Goal: Check status: Check status

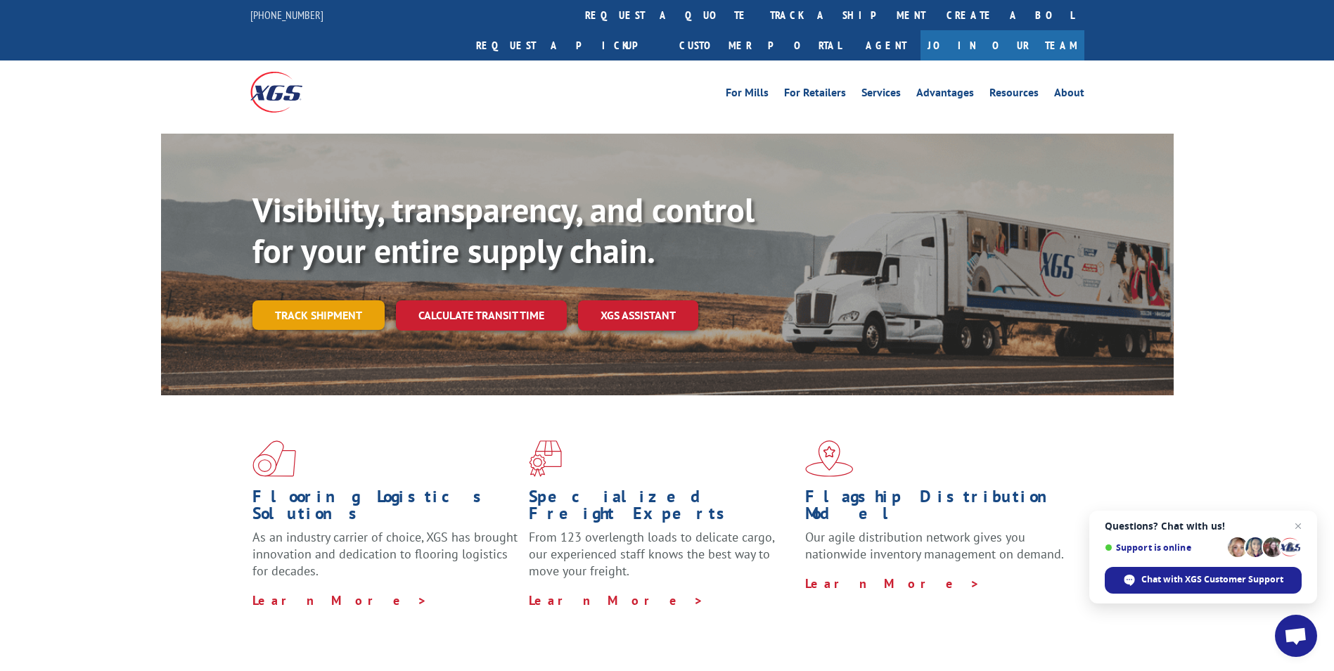
click at [338, 300] on link "Track shipment" at bounding box center [318, 315] width 132 height 30
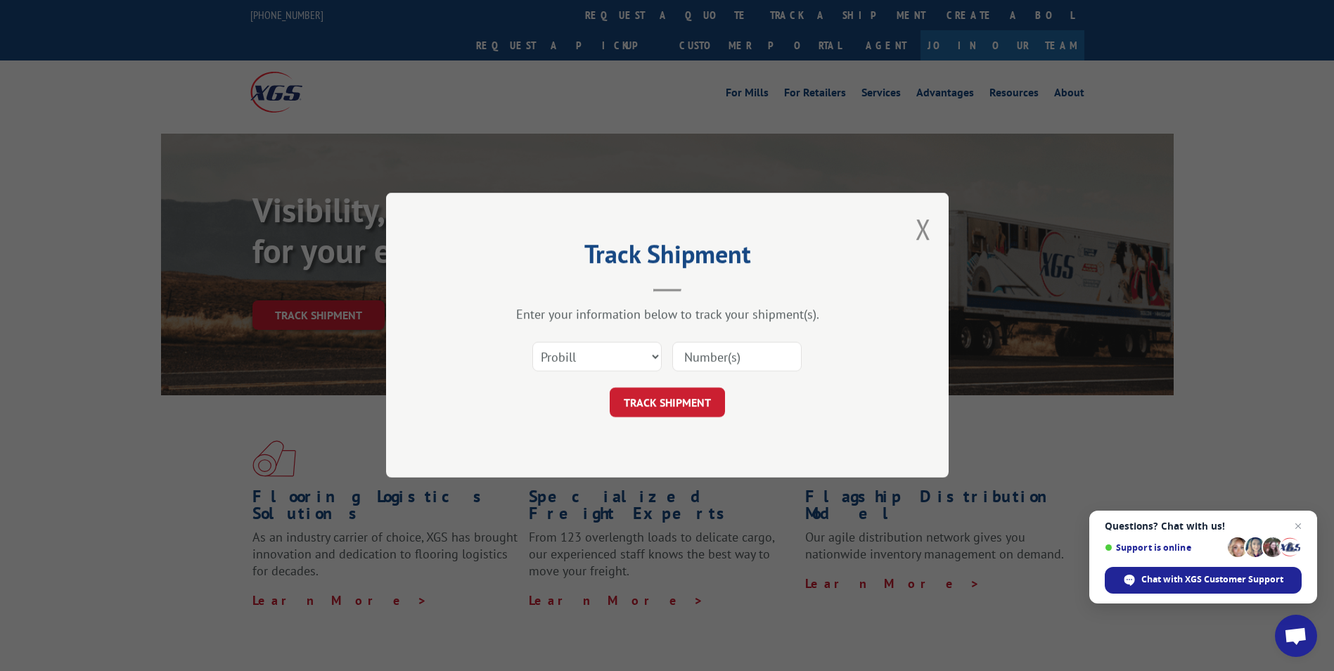
click at [704, 355] on input at bounding box center [736, 357] width 129 height 30
click at [544, 355] on select "Select category... Probill BOL PO" at bounding box center [596, 357] width 129 height 30
select select "po"
click at [532, 342] on select "Select category... Probill BOL PO" at bounding box center [596, 357] width 129 height 30
click at [684, 350] on input at bounding box center [736, 357] width 129 height 30
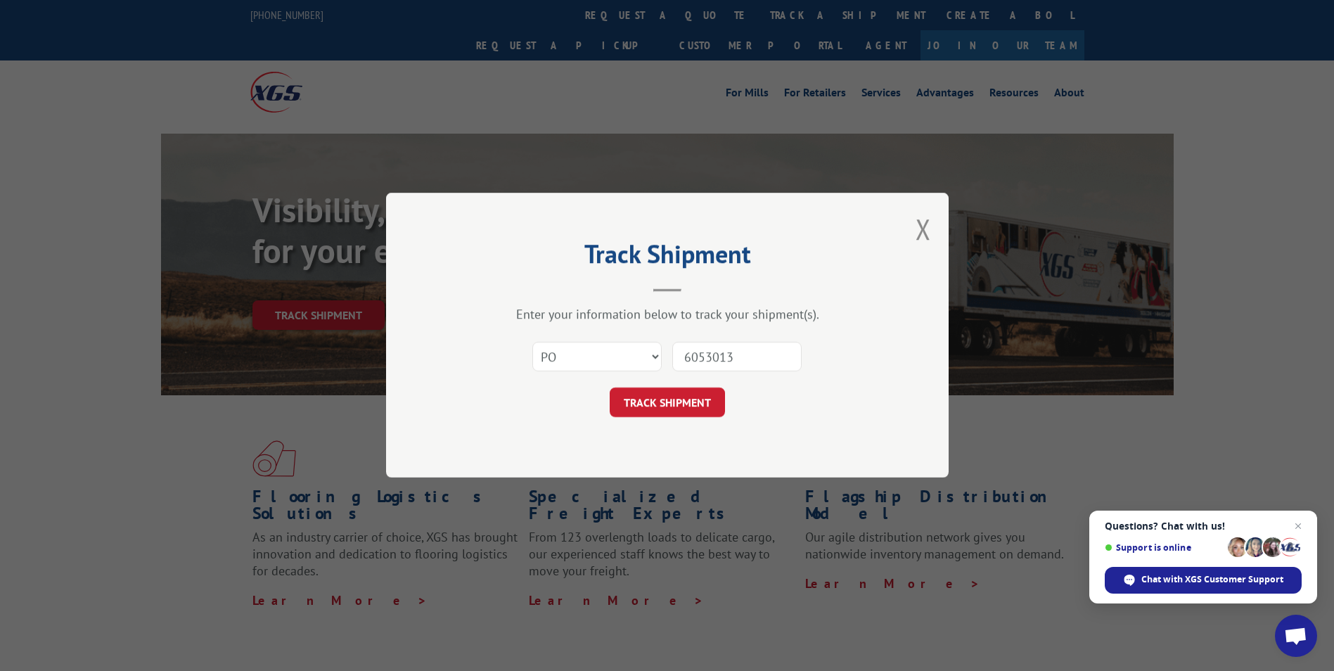
type input "60530137"
click button "TRACK SHIPMENT" at bounding box center [667, 403] width 115 height 30
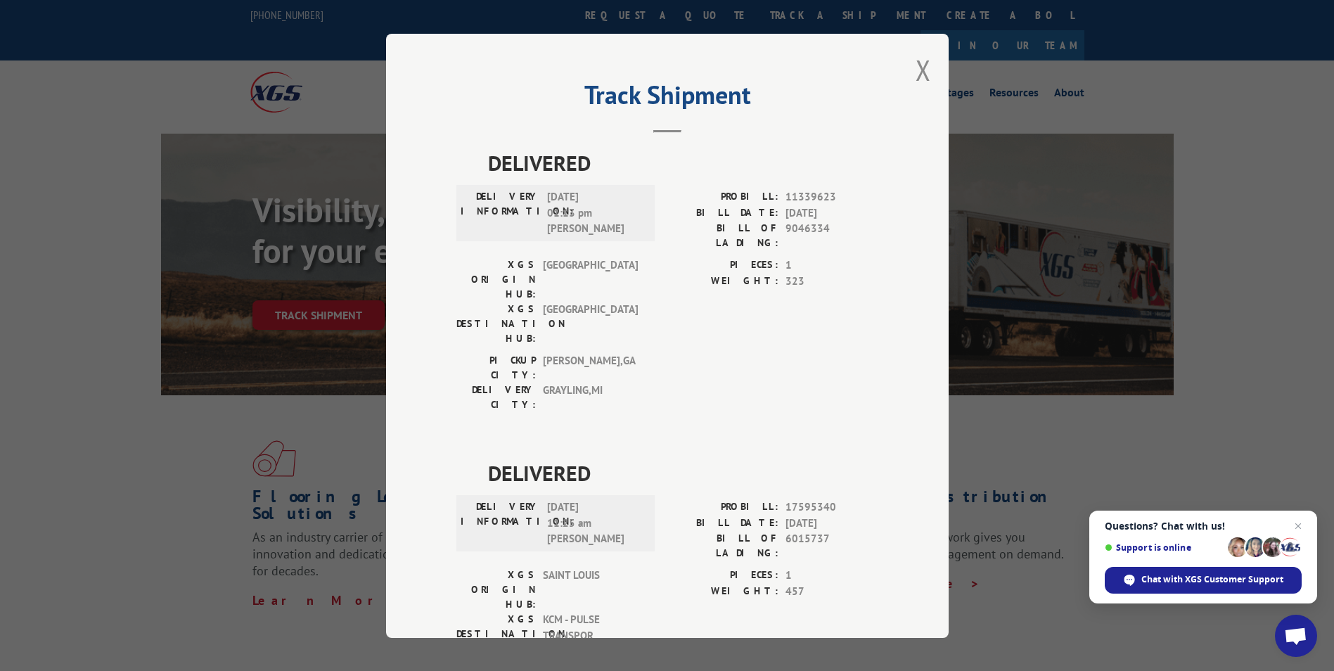
click at [928, 79] on div "Track Shipment DELIVERED DELIVERY INFORMATION: [DATE] 01:13 pm [PERSON_NAME]: 1…" at bounding box center [667, 336] width 562 height 604
click at [915, 67] on button "Close modal" at bounding box center [922, 69] width 15 height 37
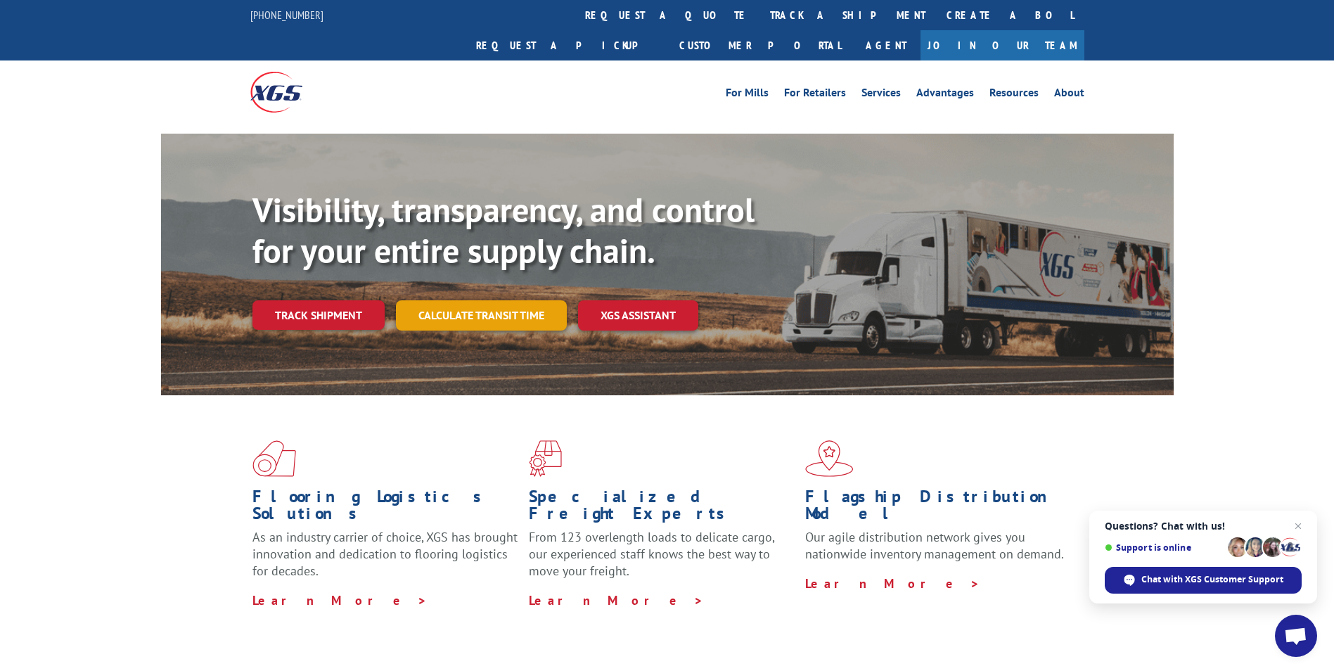
click at [445, 300] on link "Calculate transit time" at bounding box center [481, 315] width 171 height 30
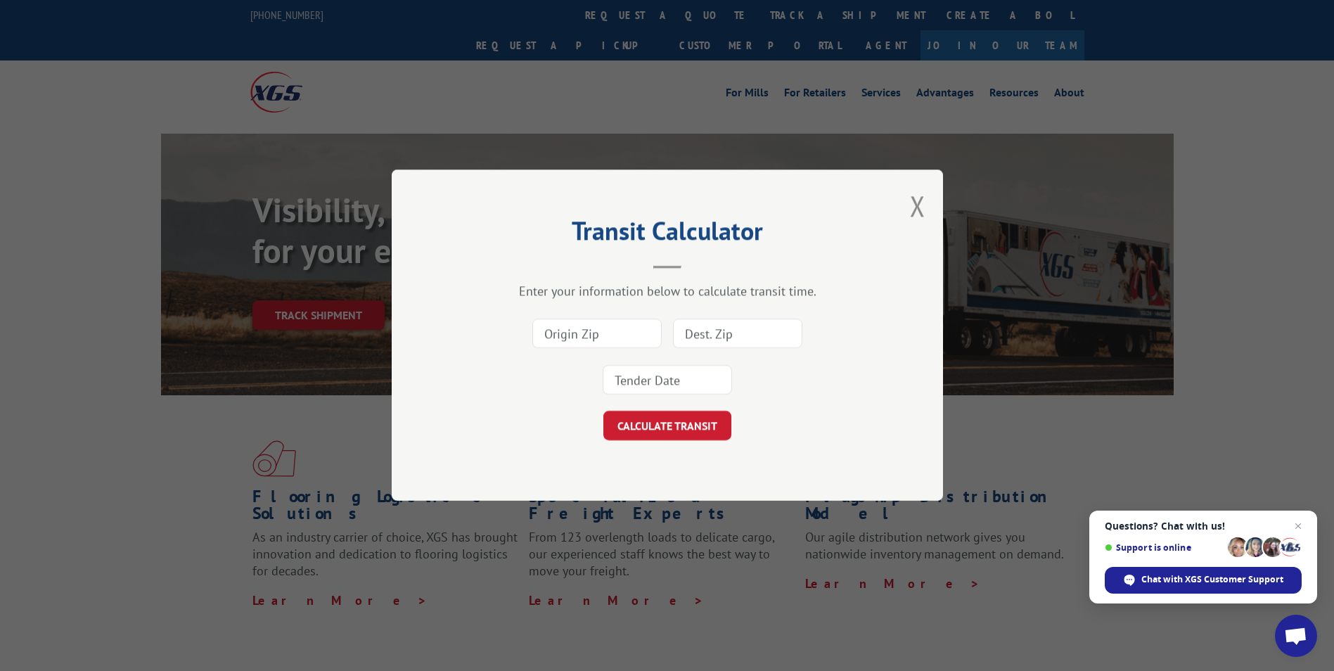
click at [589, 331] on input at bounding box center [596, 334] width 129 height 30
click at [664, 425] on button "CALCULATE TRANSIT" at bounding box center [667, 426] width 128 height 30
drag, startPoint x: 912, startPoint y: 201, endPoint x: 882, endPoint y: 194, distance: 31.7
click at [912, 201] on button "Close modal" at bounding box center [917, 205] width 15 height 37
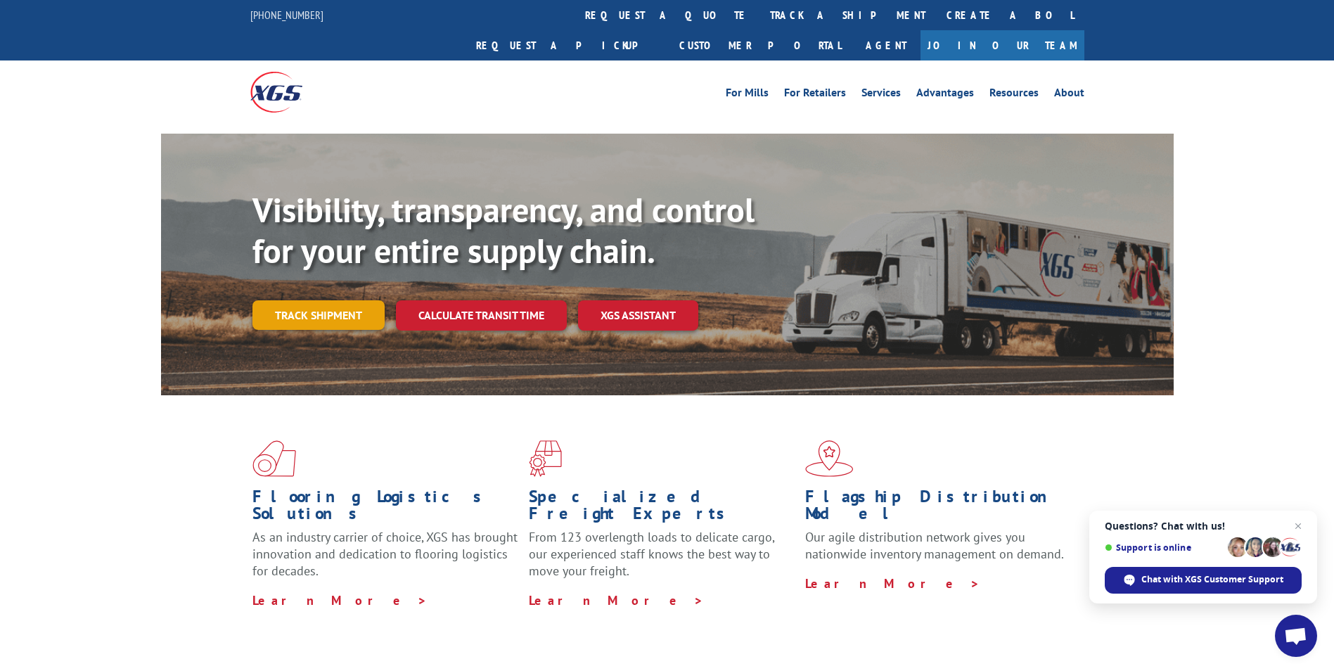
click at [335, 300] on link "Track shipment" at bounding box center [318, 315] width 132 height 30
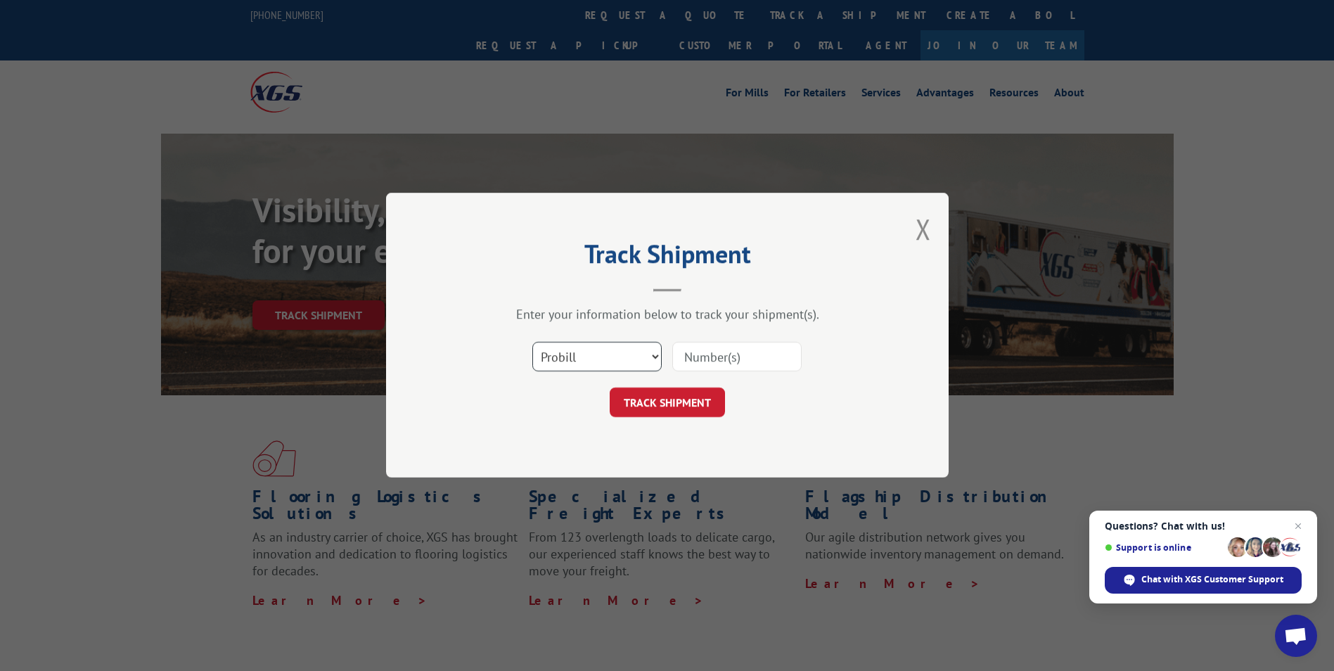
click at [584, 351] on select "Select category... Probill BOL PO" at bounding box center [596, 357] width 129 height 30
select select "po"
click at [532, 342] on select "Select category... Probill BOL PO" at bounding box center [596, 357] width 129 height 30
click at [688, 352] on input at bounding box center [736, 357] width 129 height 30
type input "60530268"
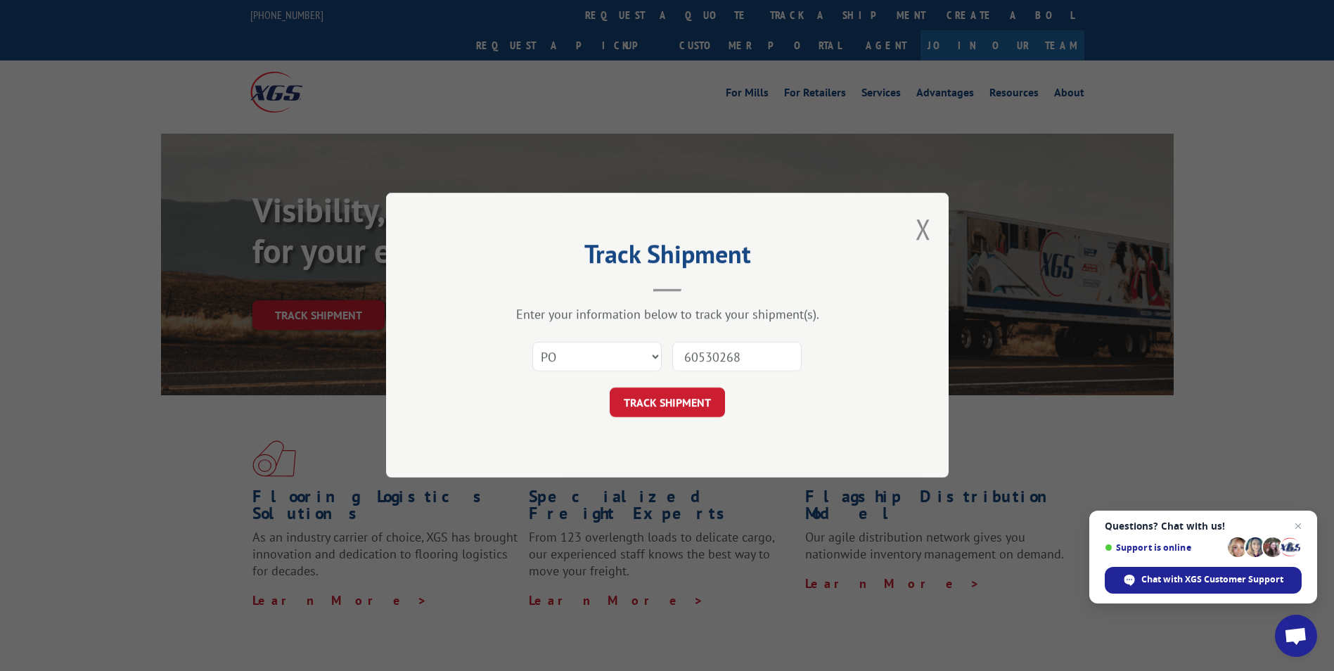
click button "TRACK SHIPMENT" at bounding box center [667, 403] width 115 height 30
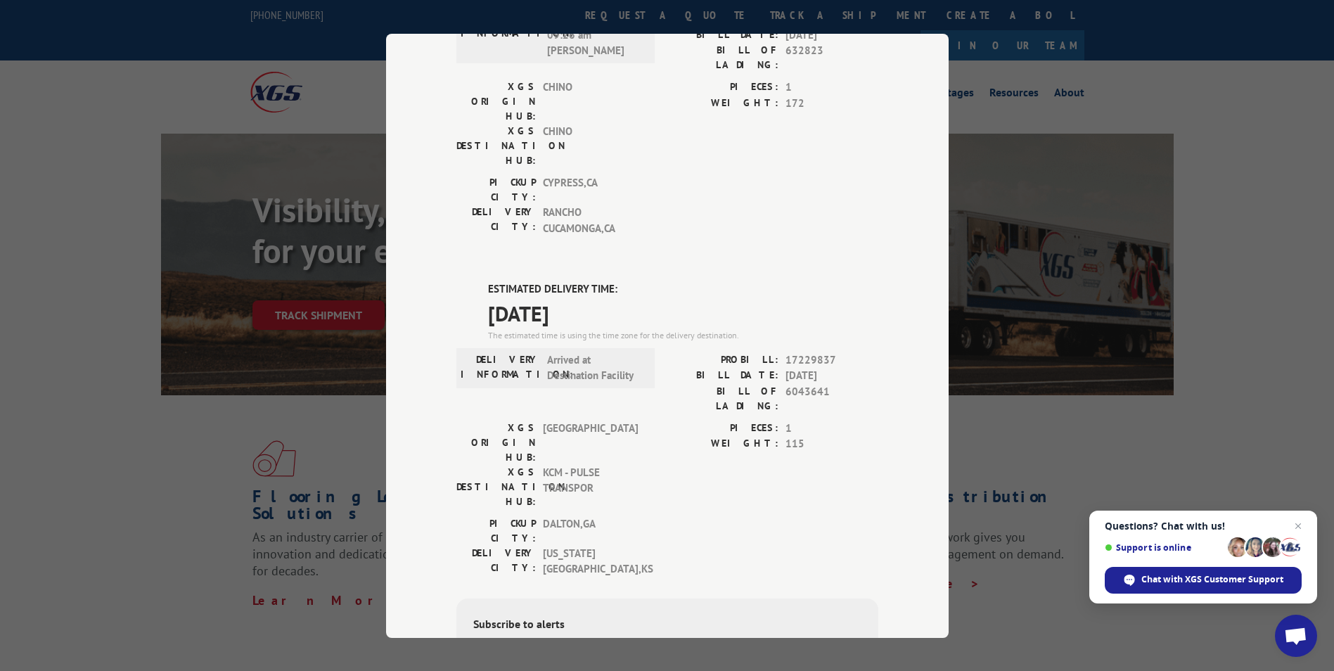
scroll to position [211, 0]
